Goal: Task Accomplishment & Management: Complete application form

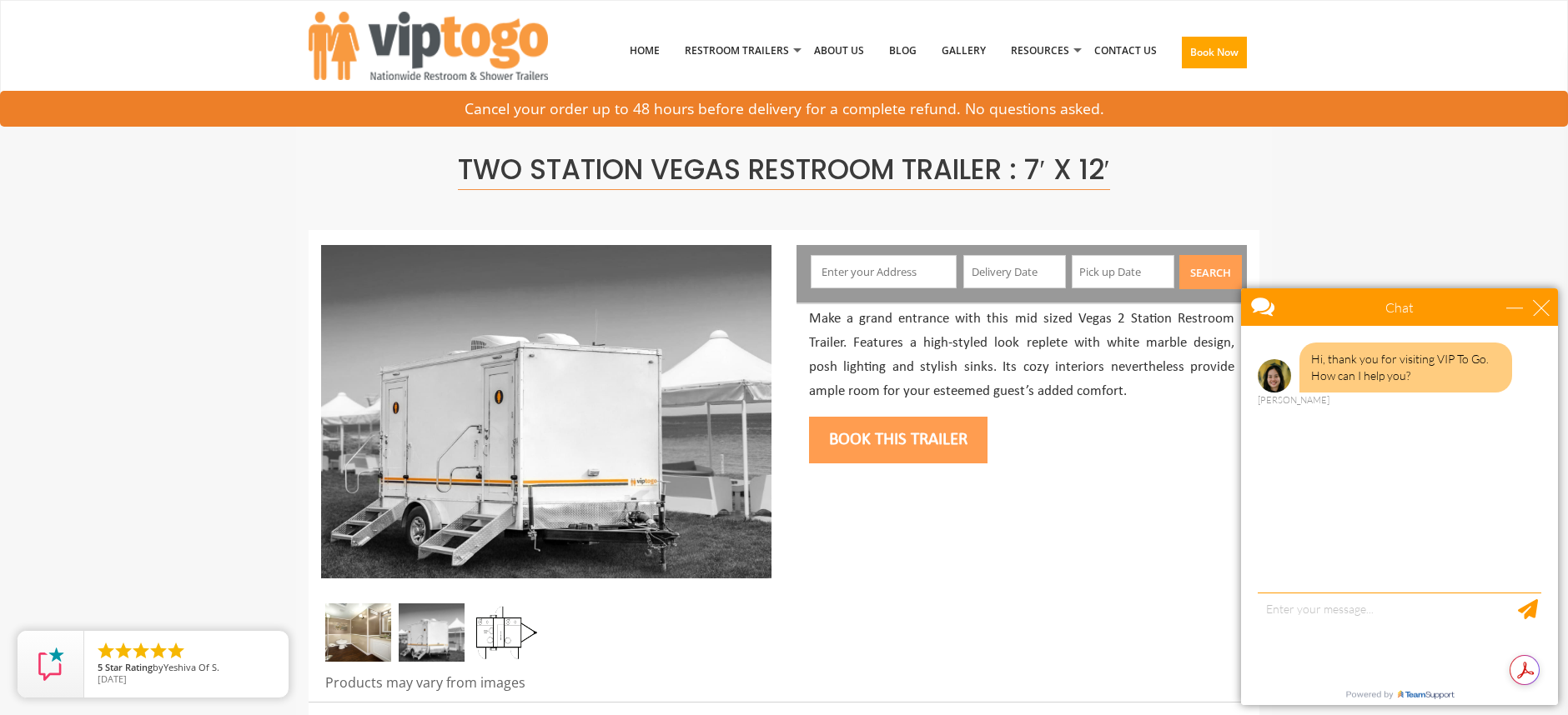
click at [1023, 268] on input "text" at bounding box center [1014, 271] width 103 height 33
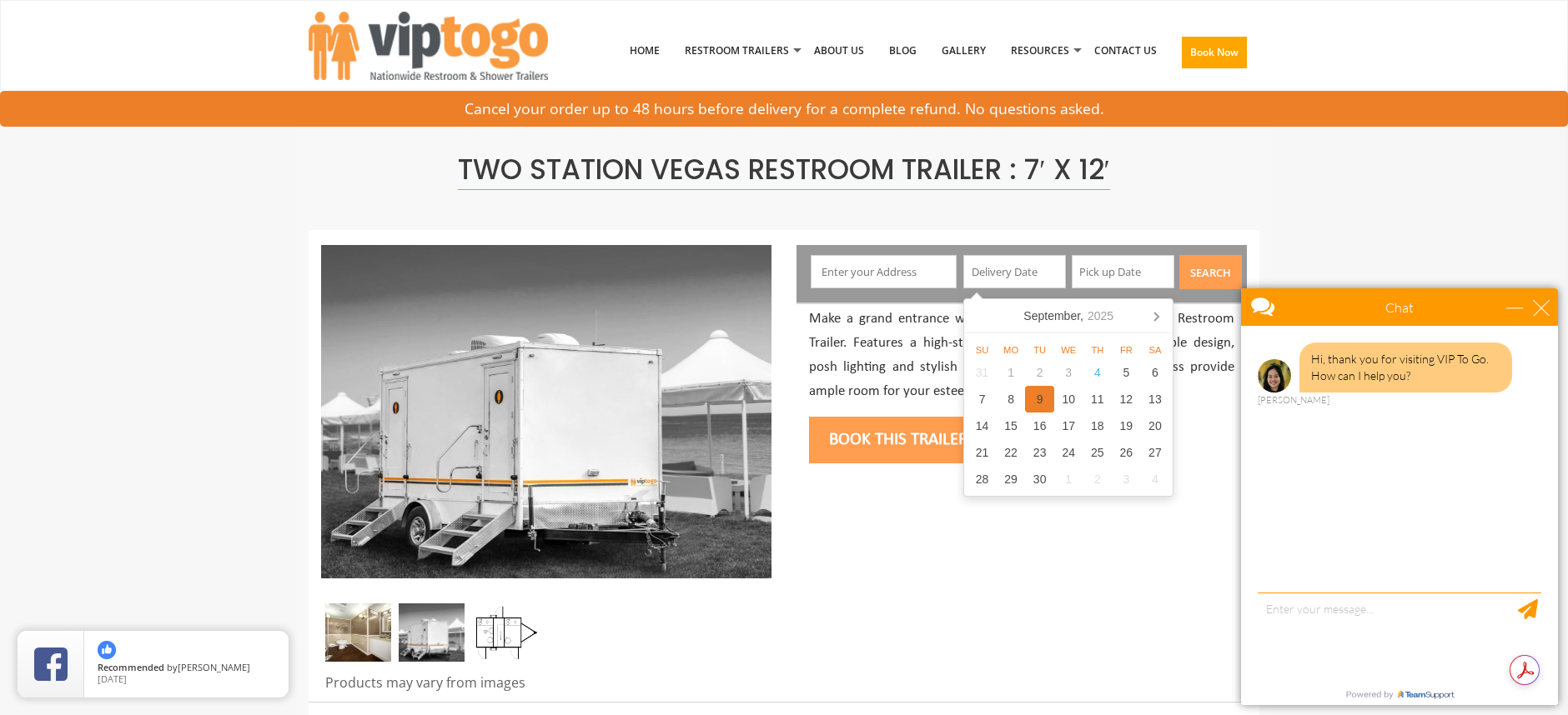
click at [1028, 402] on div "9" at bounding box center [1038, 399] width 29 height 27
type input "[DATE]"
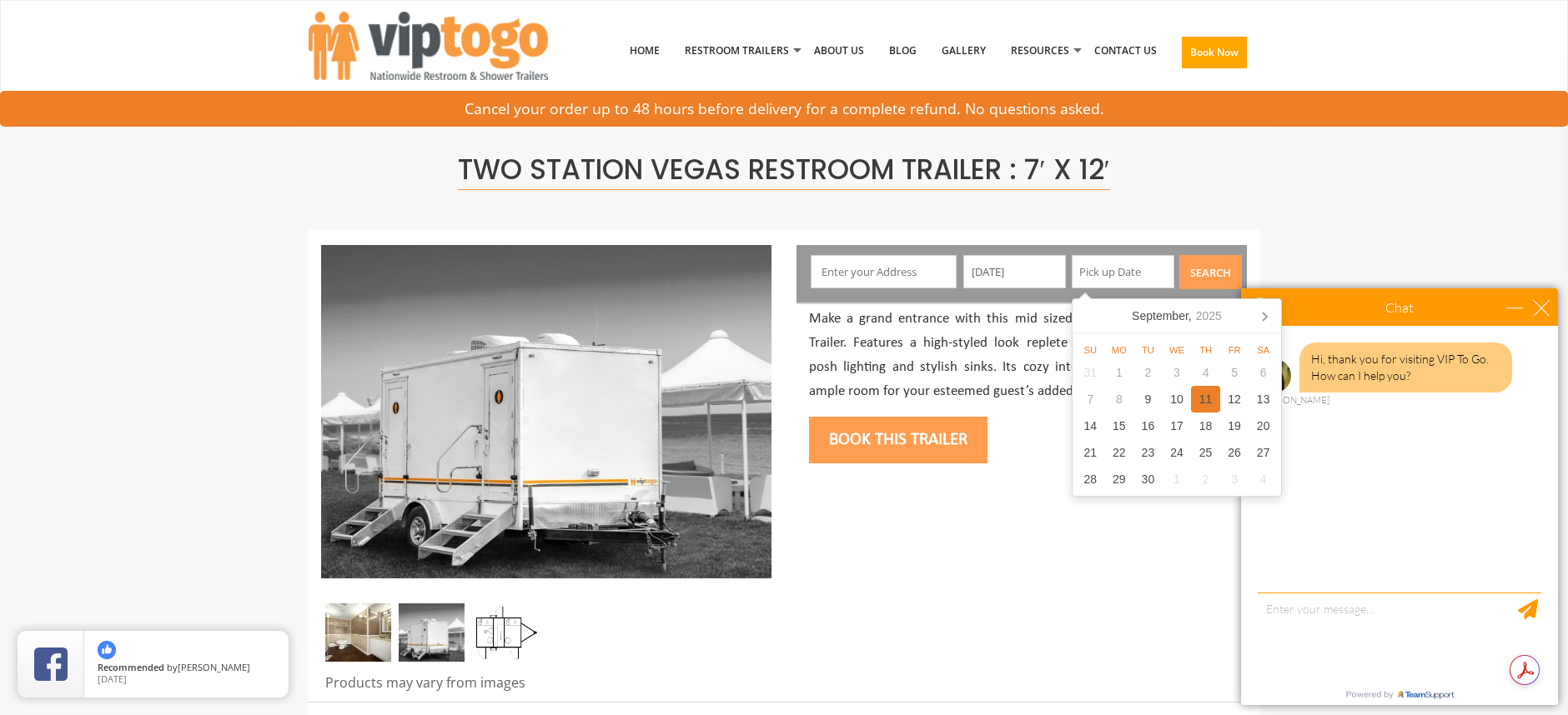
click at [1208, 404] on div "11" at bounding box center [1205, 399] width 29 height 27
type input "[DATE]"
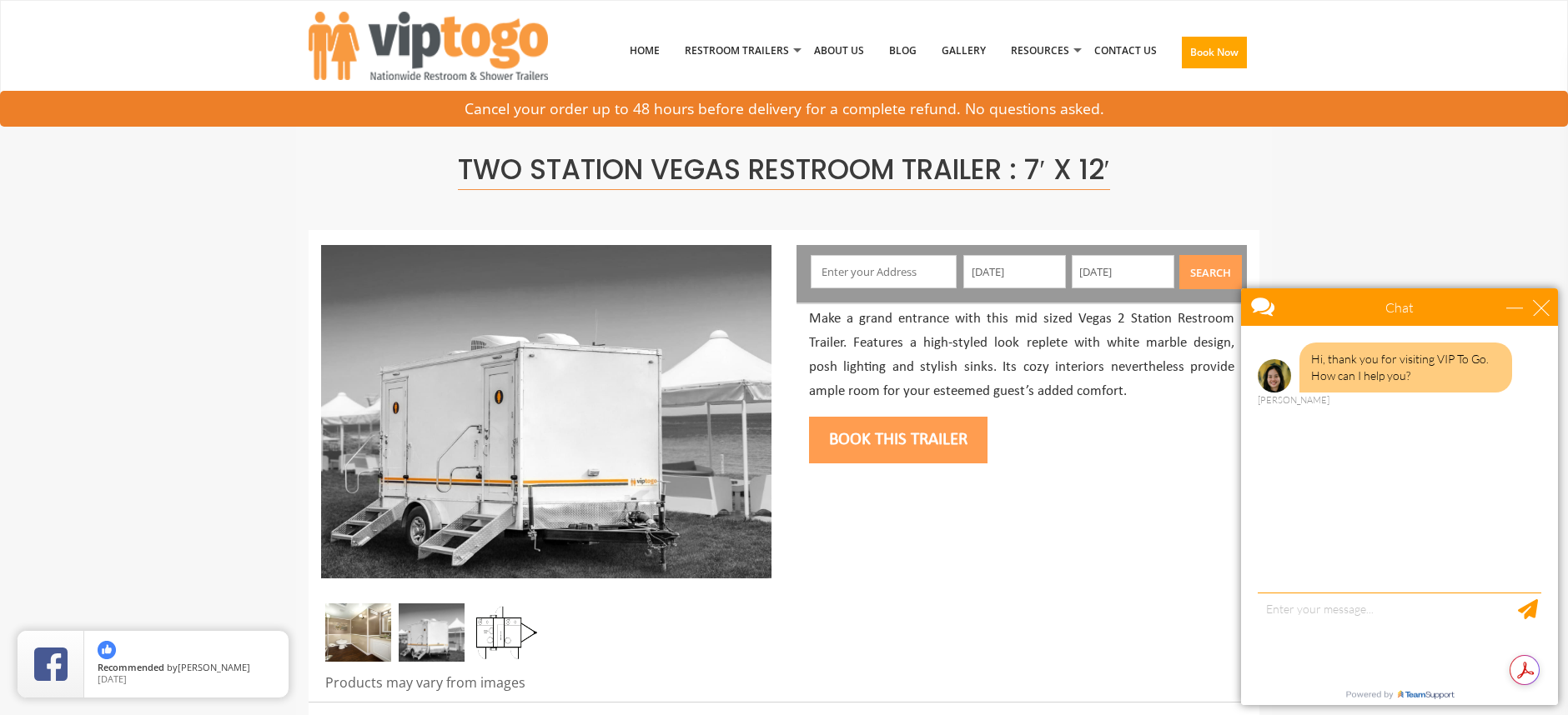
click at [914, 268] on input "text" at bounding box center [884, 271] width 147 height 33
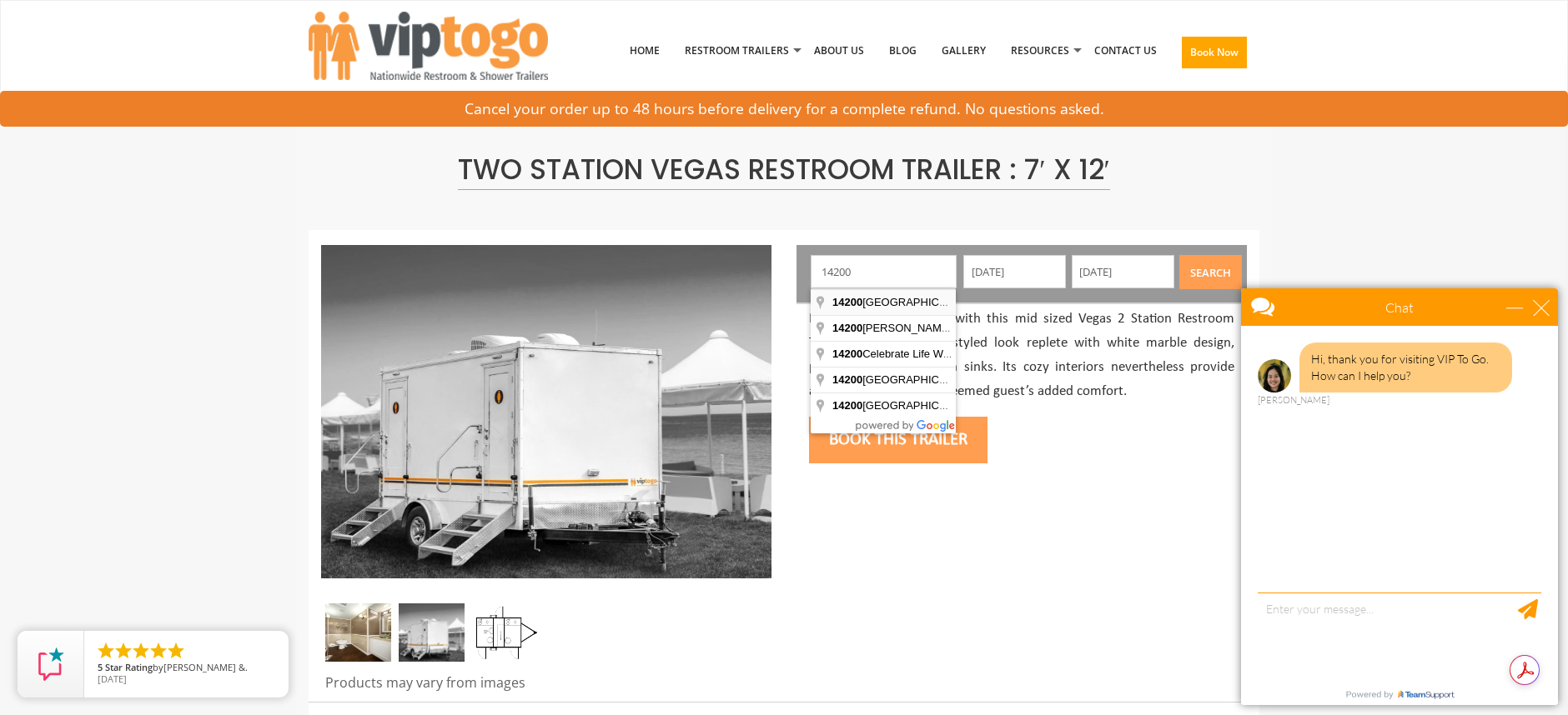
type input "[STREET_ADDRESS][PERSON_NAME]"
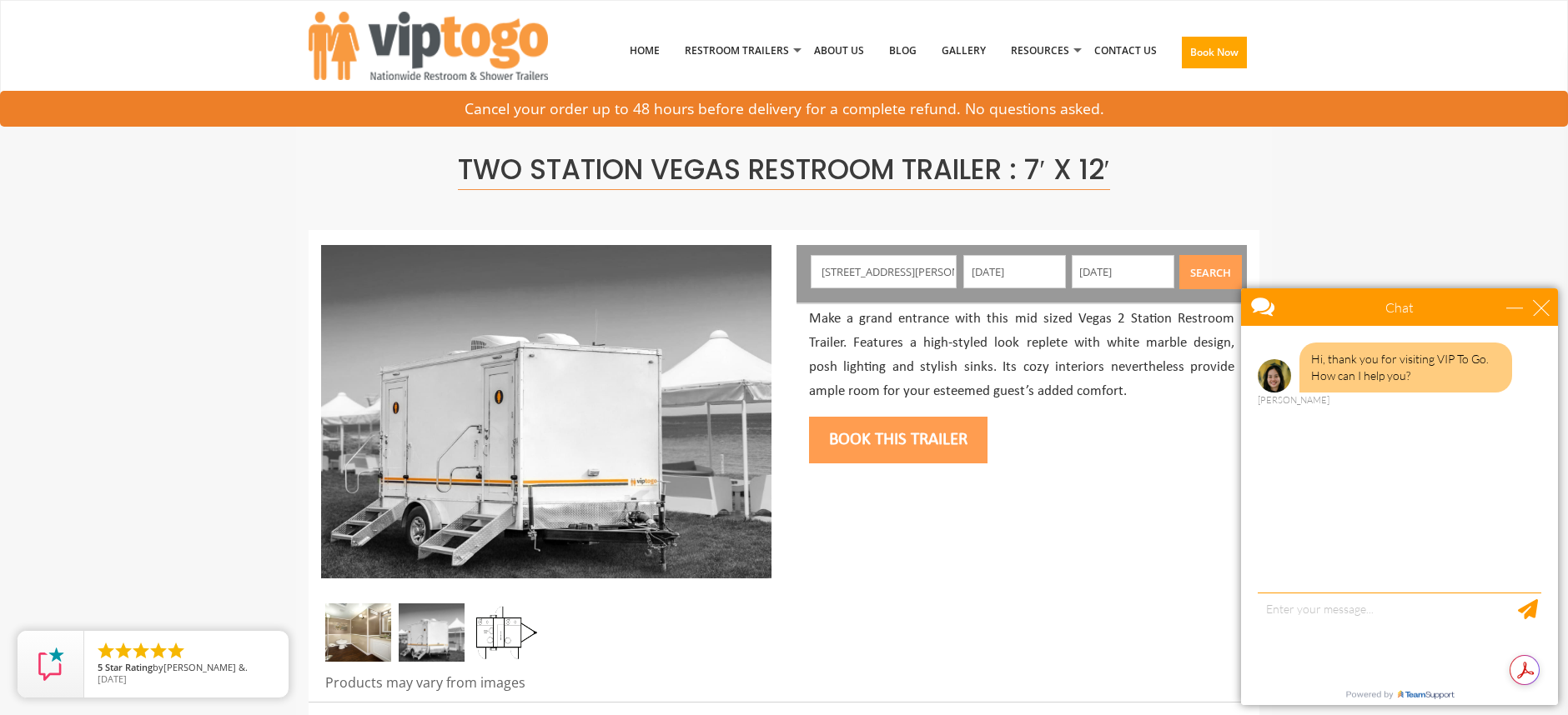
click at [1197, 262] on button "Search" at bounding box center [1210, 272] width 63 height 34
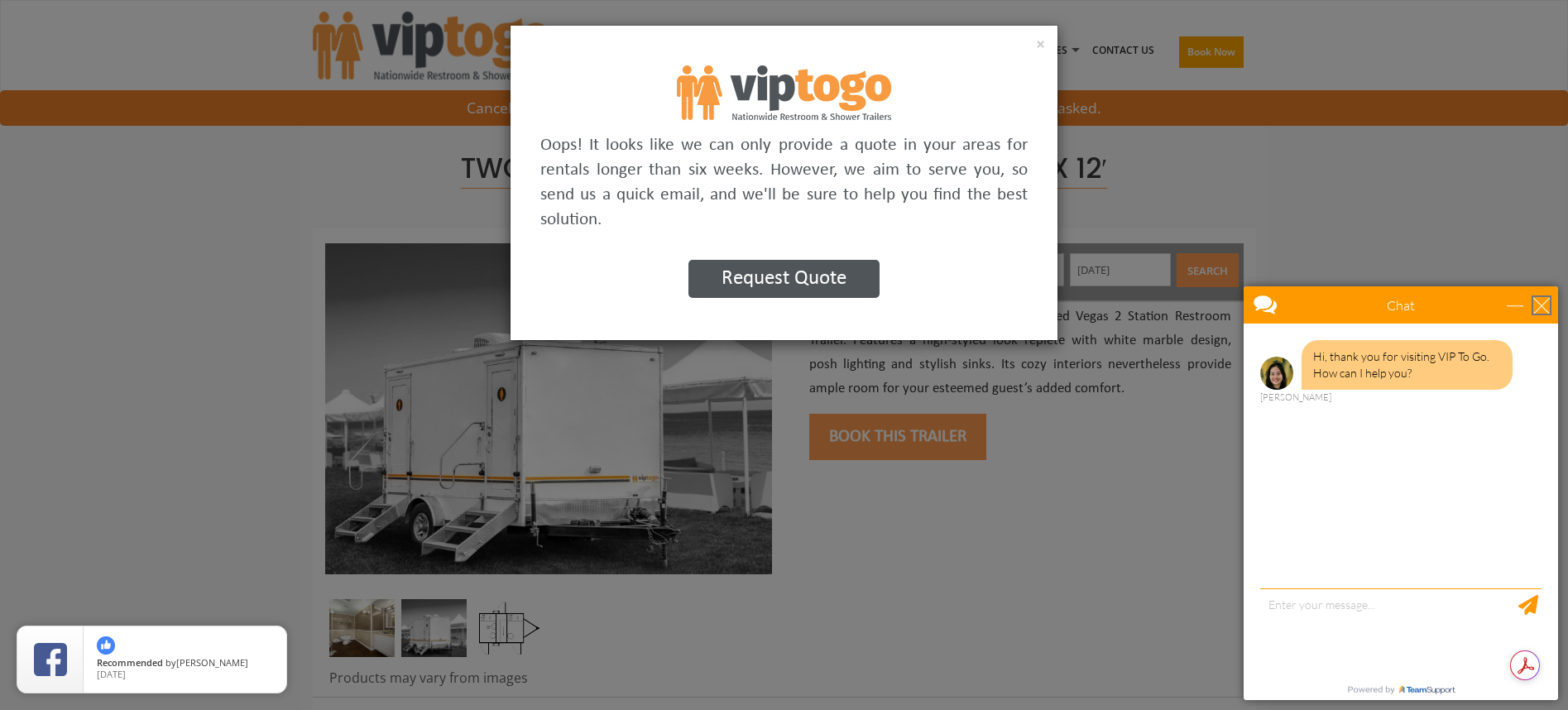
click at [1541, 305] on div "close" at bounding box center [1541, 305] width 17 height 17
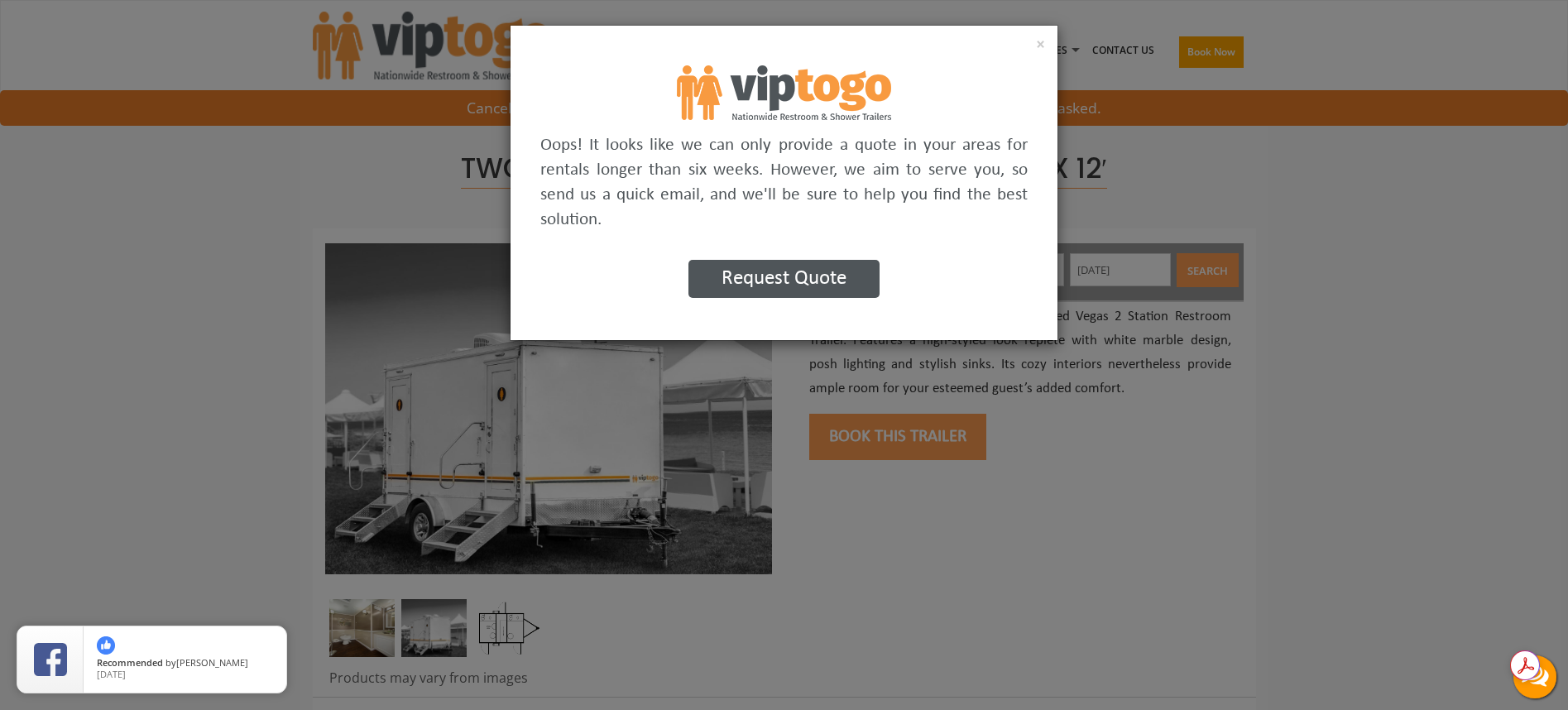
click at [844, 290] on button "Request Quote" at bounding box center [784, 279] width 191 height 38
